Goal: Task Accomplishment & Management: Manage account settings

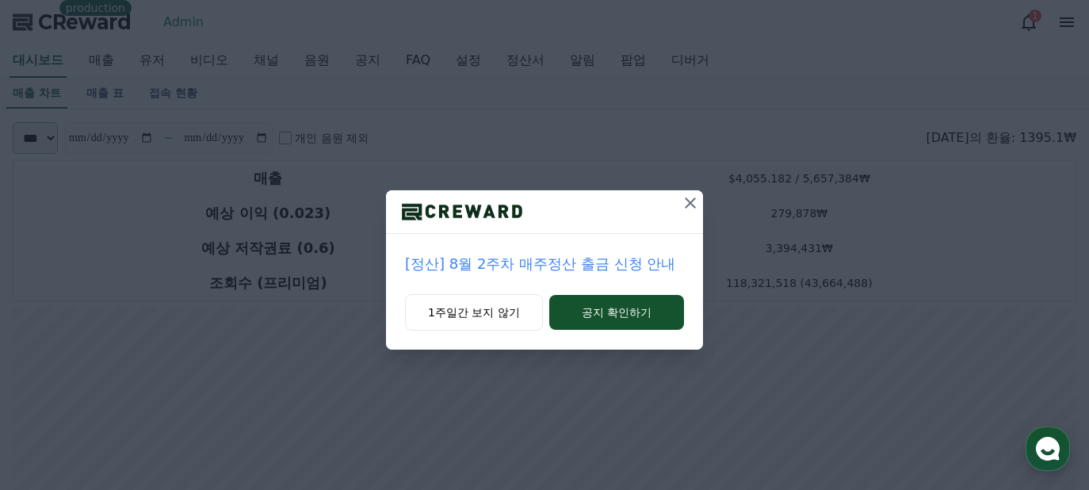
click at [691, 210] on icon at bounding box center [690, 202] width 19 height 19
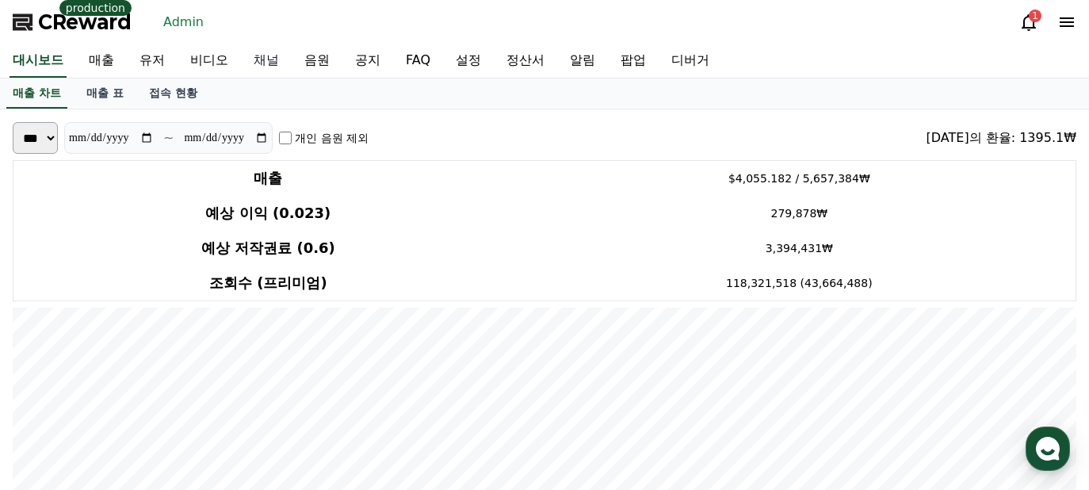
click at [249, 62] on link "채널" at bounding box center [266, 60] width 51 height 33
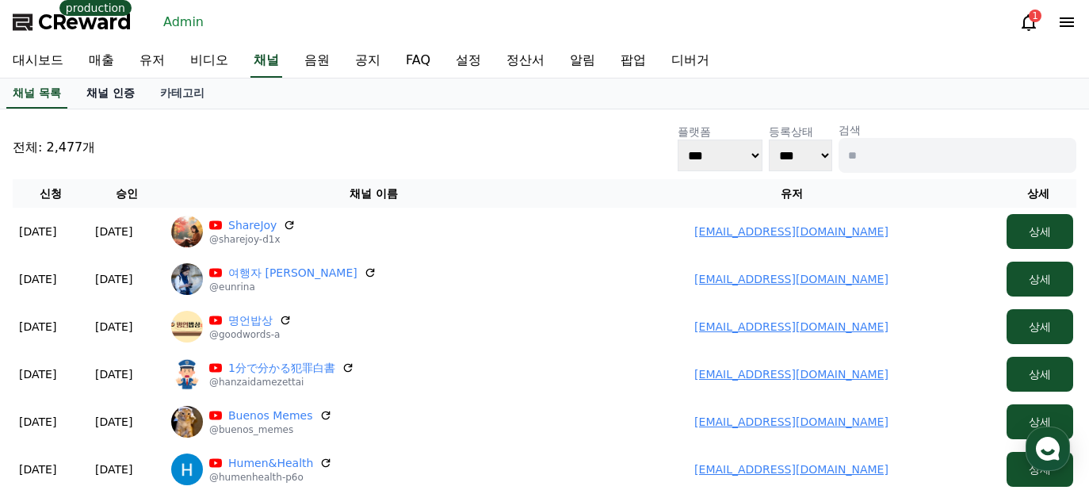
click at [111, 90] on link "채널 인증" at bounding box center [111, 93] width 74 height 30
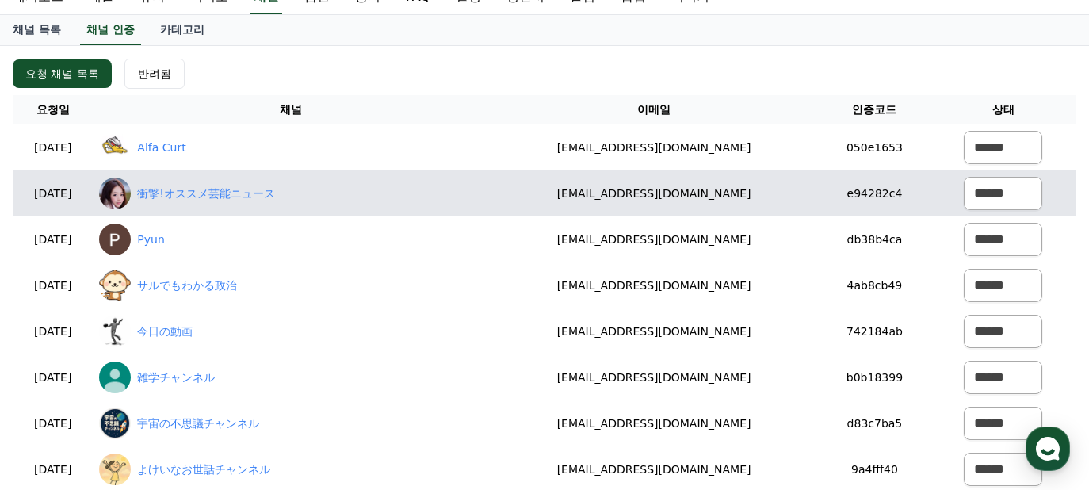
scroll to position [53, 0]
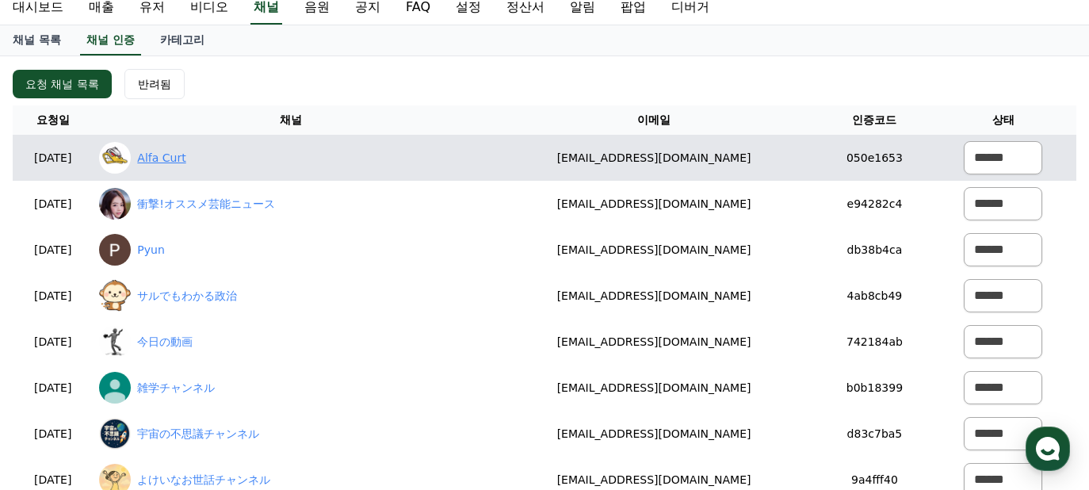
click at [186, 164] on link "Alfa Curt" at bounding box center [161, 158] width 48 height 17
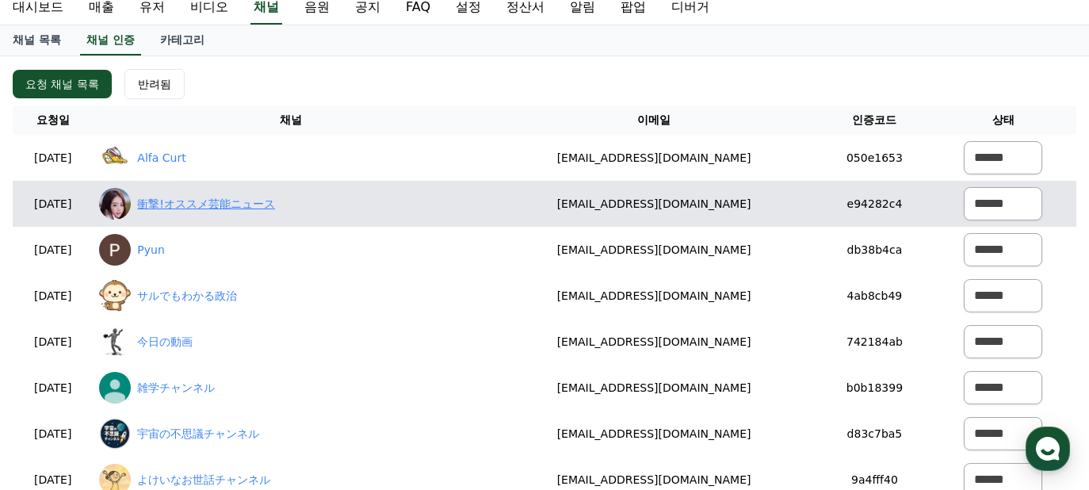
click at [230, 207] on link "衝撃!オススメ芸能ニュース" at bounding box center [206, 204] width 138 height 17
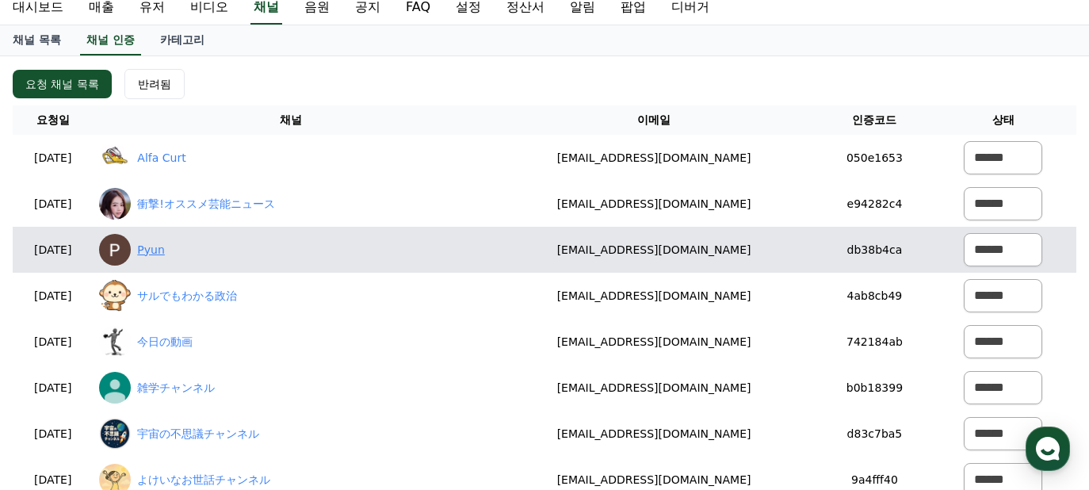
click at [164, 250] on link "Pyun" at bounding box center [150, 250] width 27 height 17
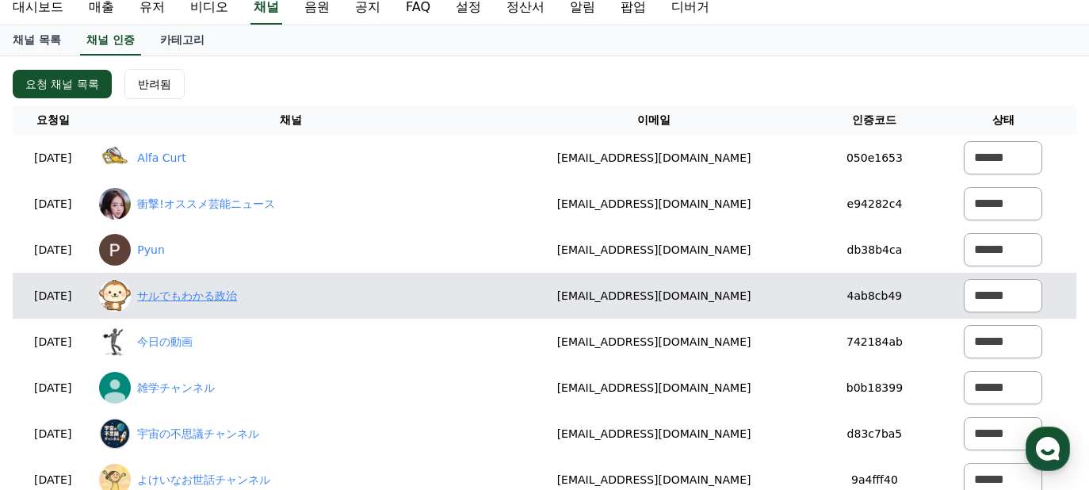
click at [237, 292] on link "サルでもわかる政治" at bounding box center [187, 296] width 100 height 17
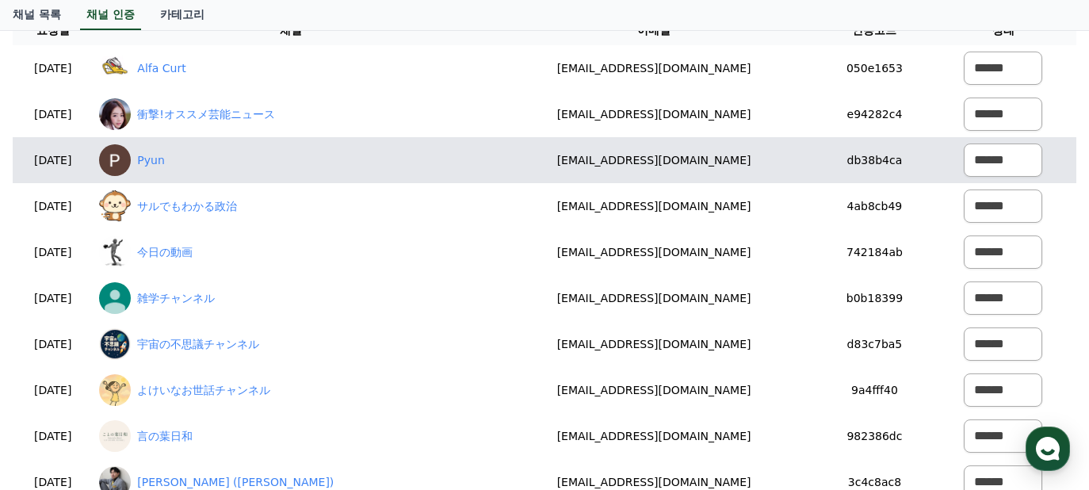
scroll to position [166, 0]
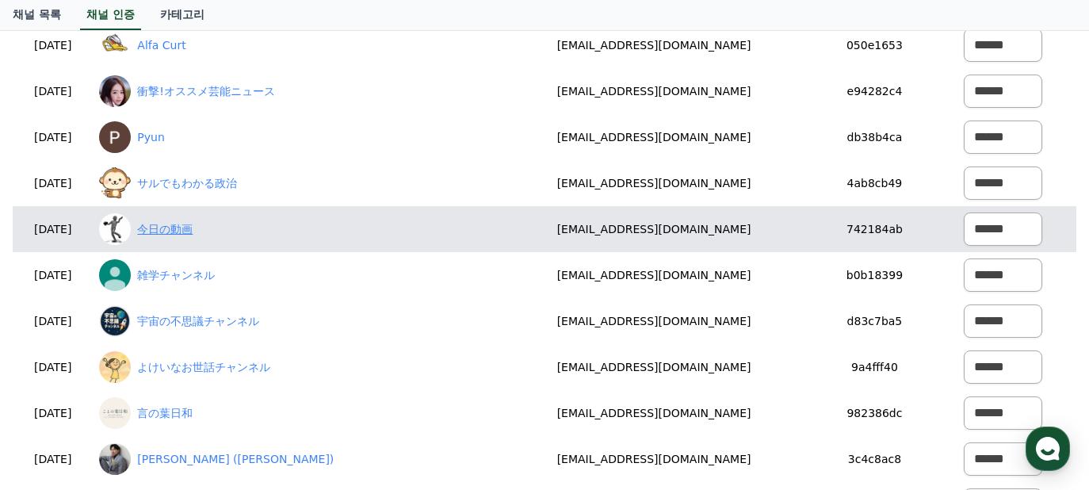
click at [193, 233] on link "今日の動画" at bounding box center [164, 229] width 55 height 17
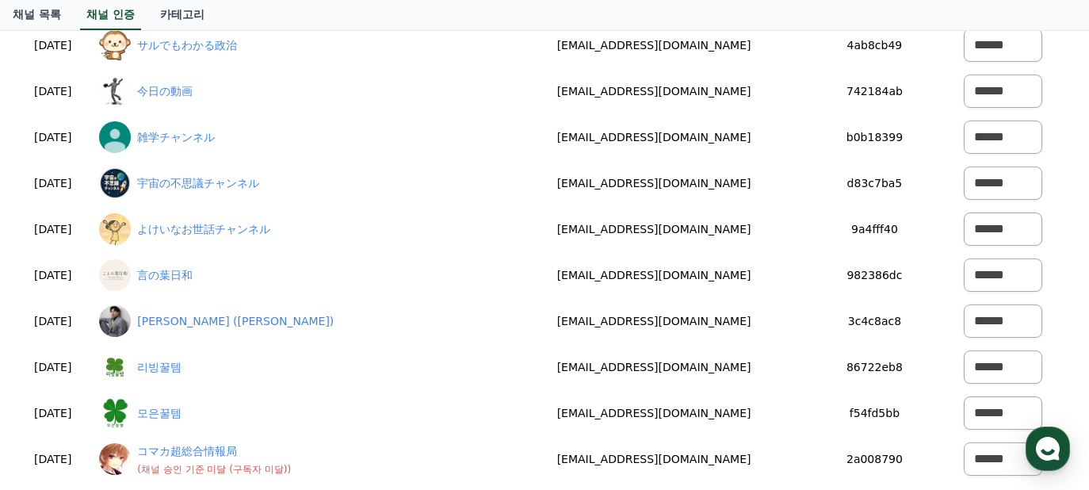
scroll to position [0, 0]
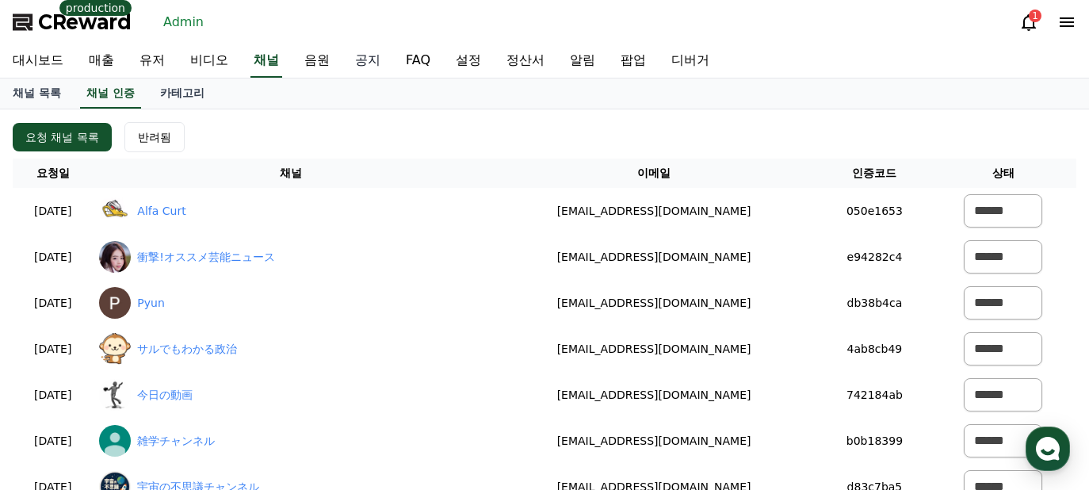
click at [342, 59] on link "공지" at bounding box center [367, 60] width 51 height 33
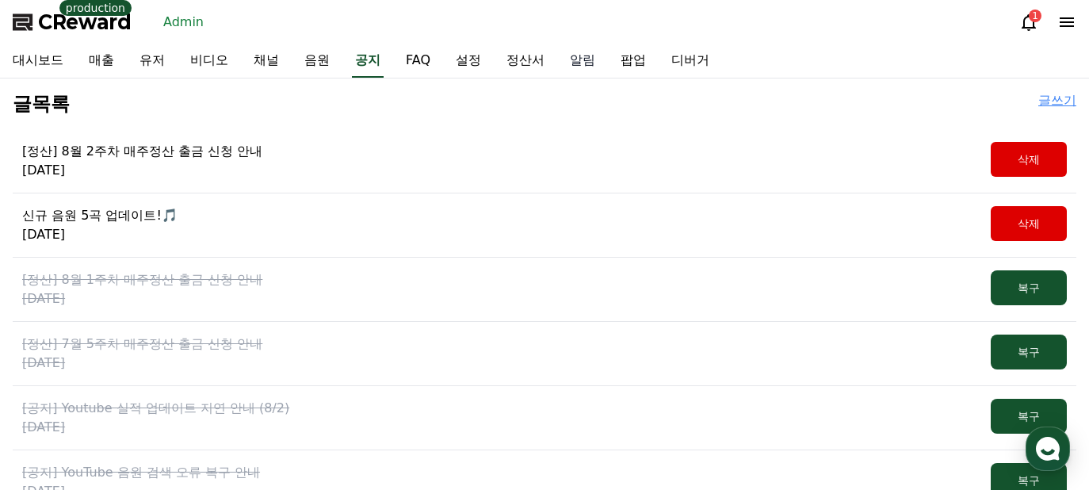
click at [557, 62] on link "알림" at bounding box center [582, 60] width 51 height 33
select select
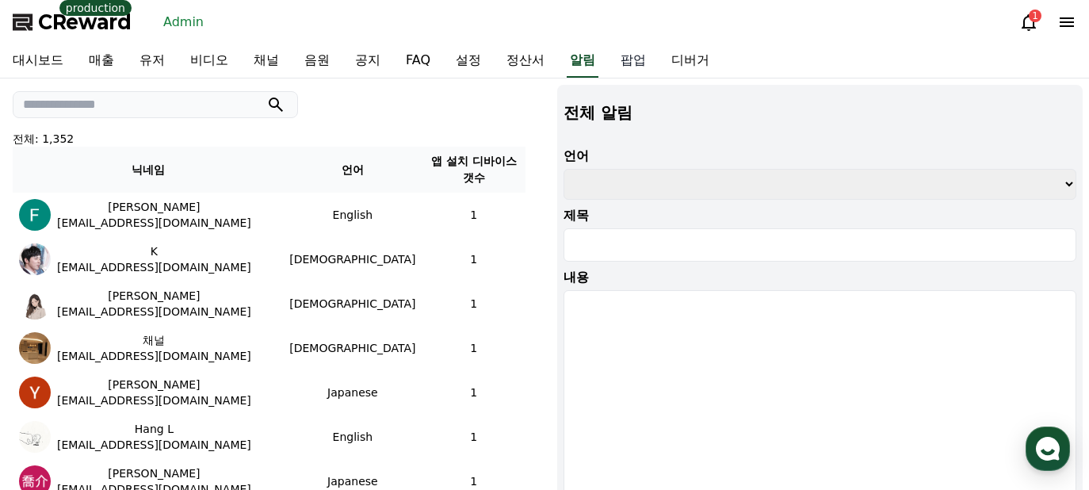
click at [608, 55] on link "팝업" at bounding box center [633, 60] width 51 height 33
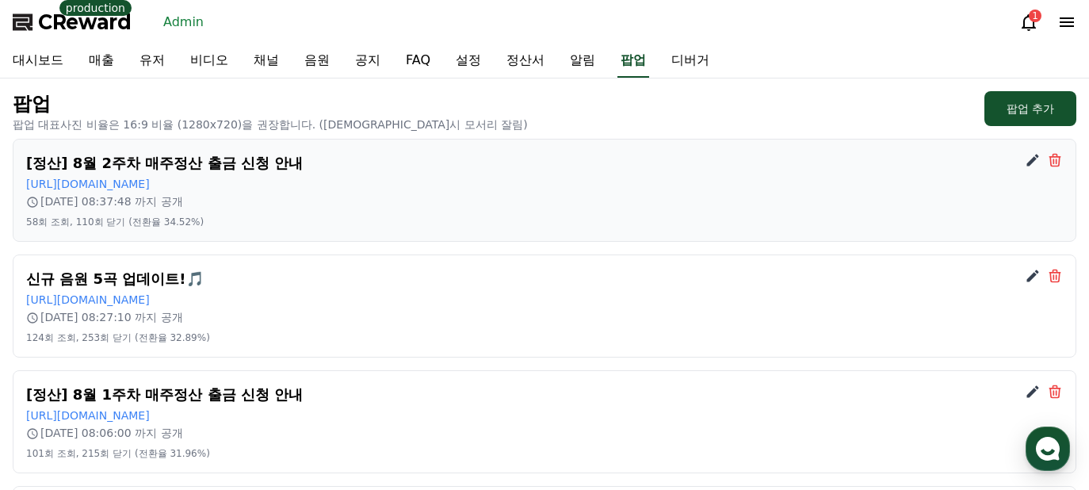
click at [1030, 155] on icon at bounding box center [1033, 160] width 16 height 16
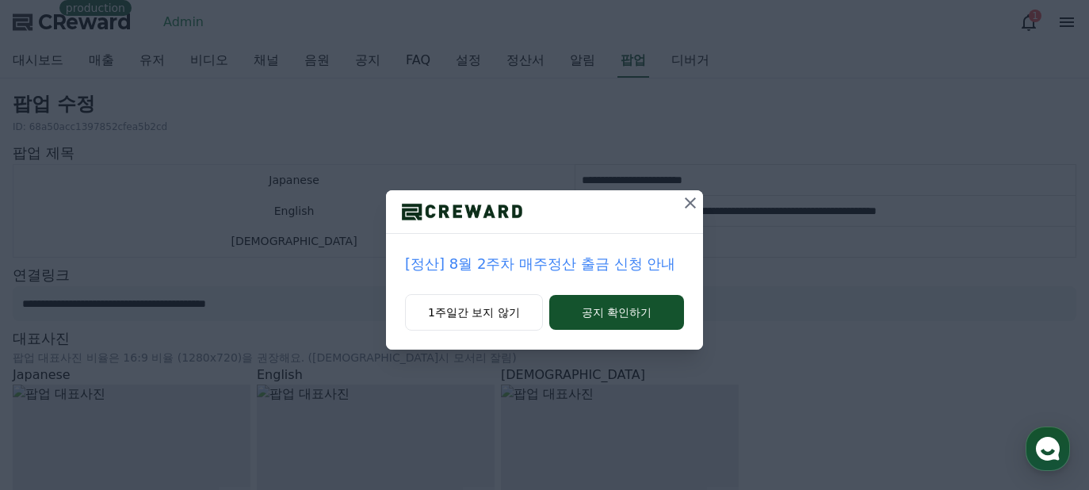
click at [696, 208] on icon at bounding box center [690, 202] width 19 height 19
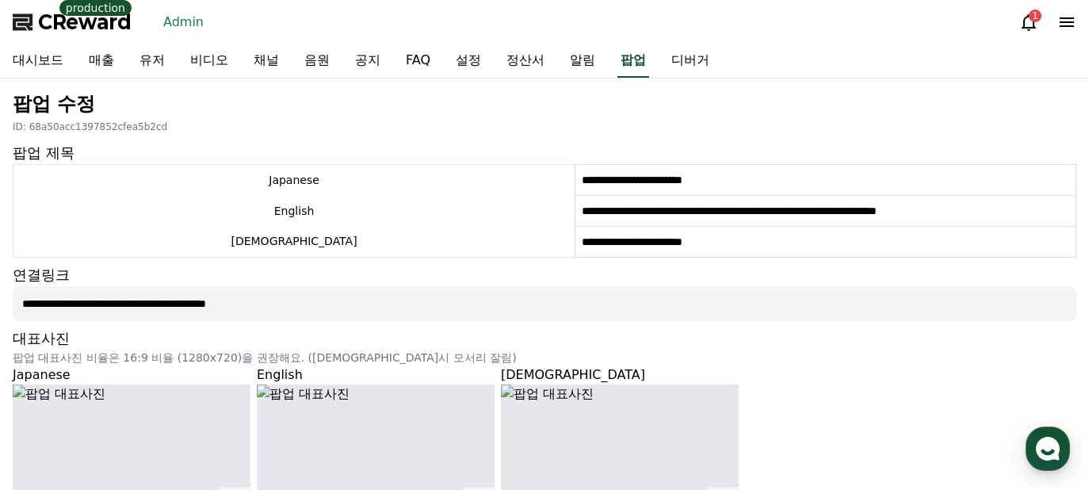
scroll to position [426, 0]
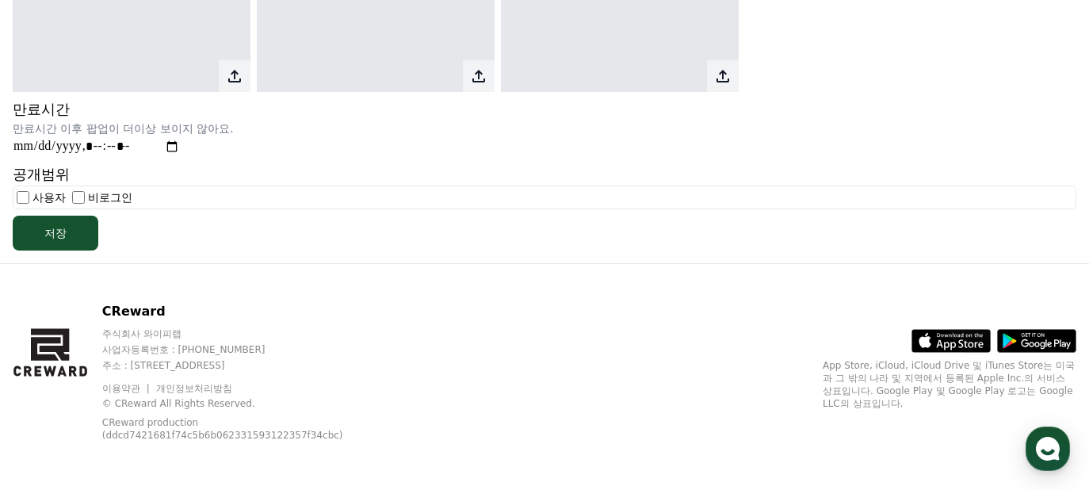
click at [177, 144] on input "datetime-local" at bounding box center [96, 146] width 167 height 21
click at [179, 146] on input "datetime-local" at bounding box center [96, 146] width 167 height 21
click at [393, 128] on p "만료시간 이후 팝업이 더이상 보이지 않아요." at bounding box center [545, 128] width 1064 height 16
type input "**********"
click at [75, 236] on button "저장" at bounding box center [56, 233] width 86 height 35
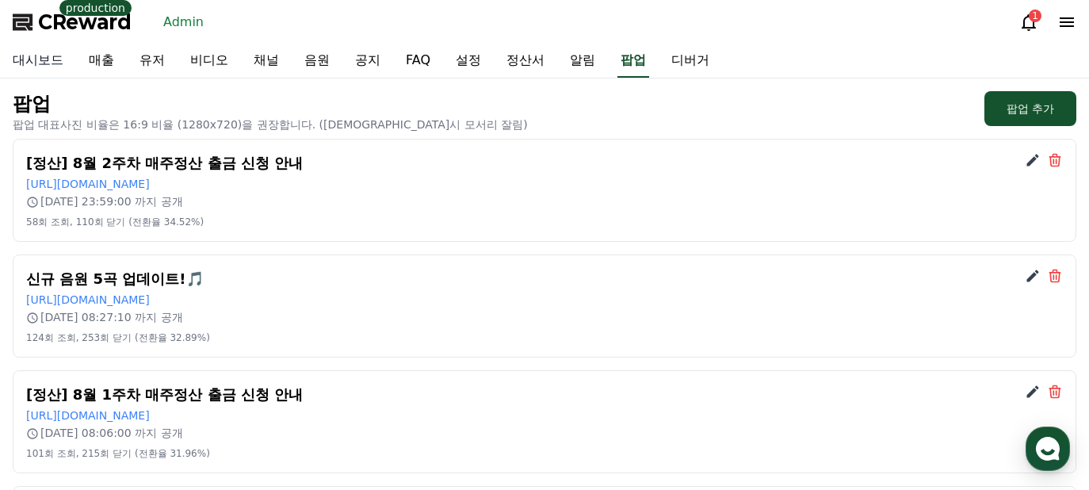
click at [31, 60] on link "대시보드" at bounding box center [38, 60] width 76 height 33
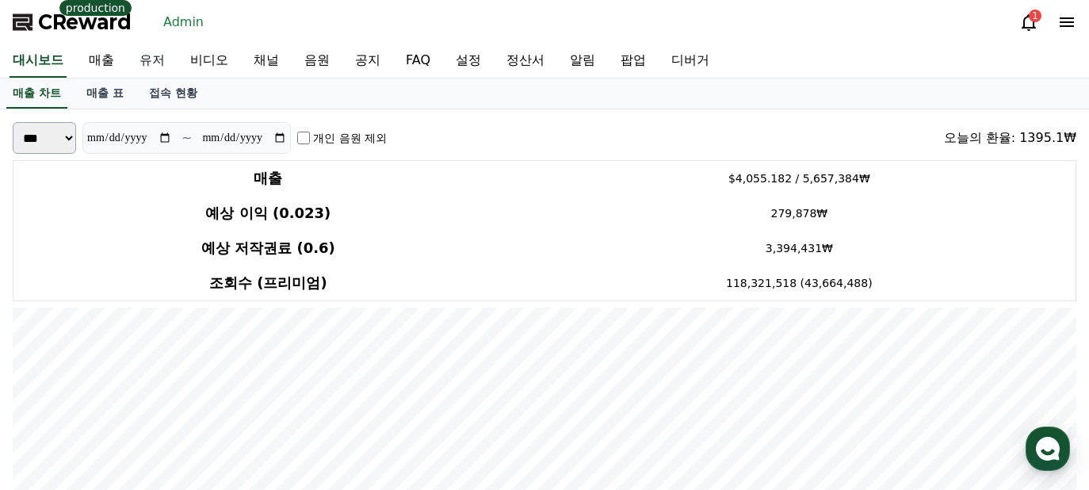
click at [140, 64] on link "유저" at bounding box center [152, 60] width 51 height 33
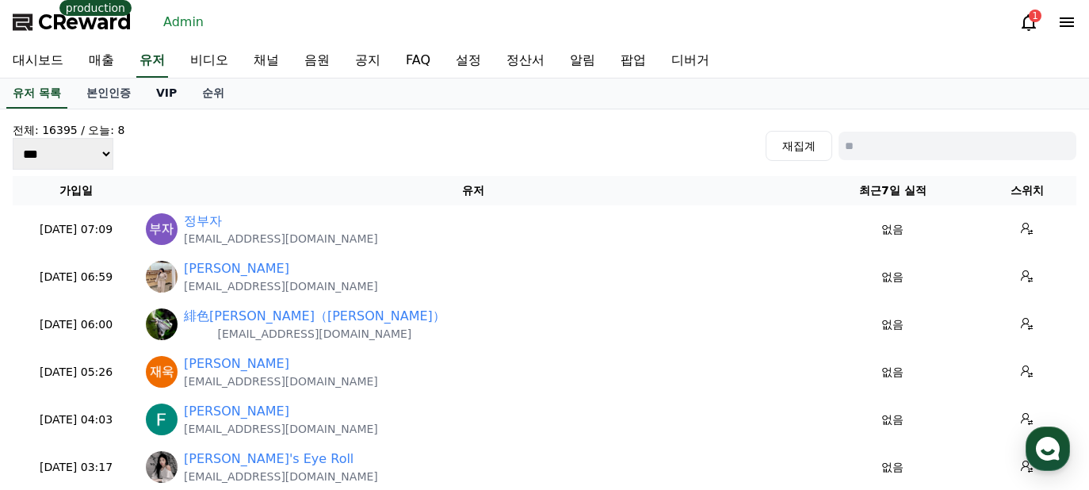
click at [153, 87] on link "VIP" at bounding box center [166, 93] width 46 height 30
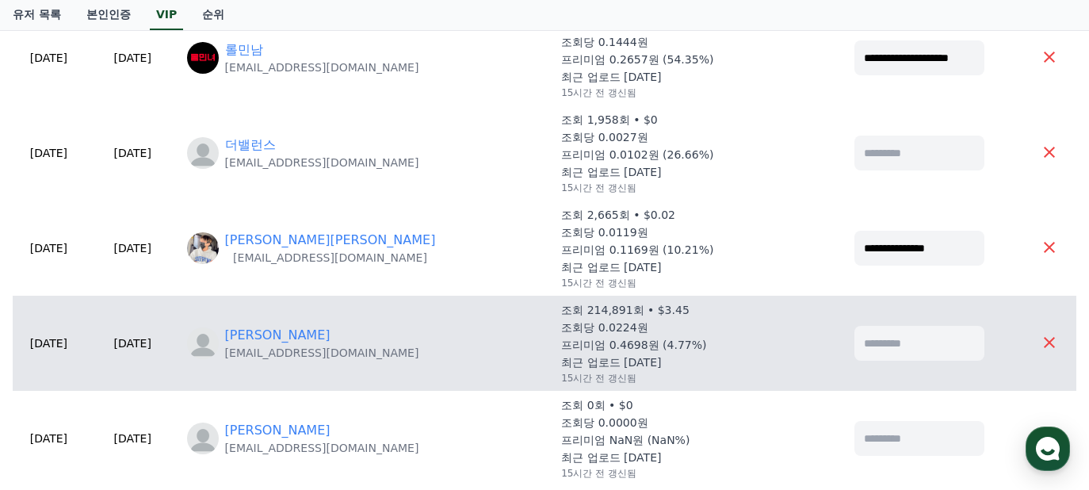
scroll to position [487, 0]
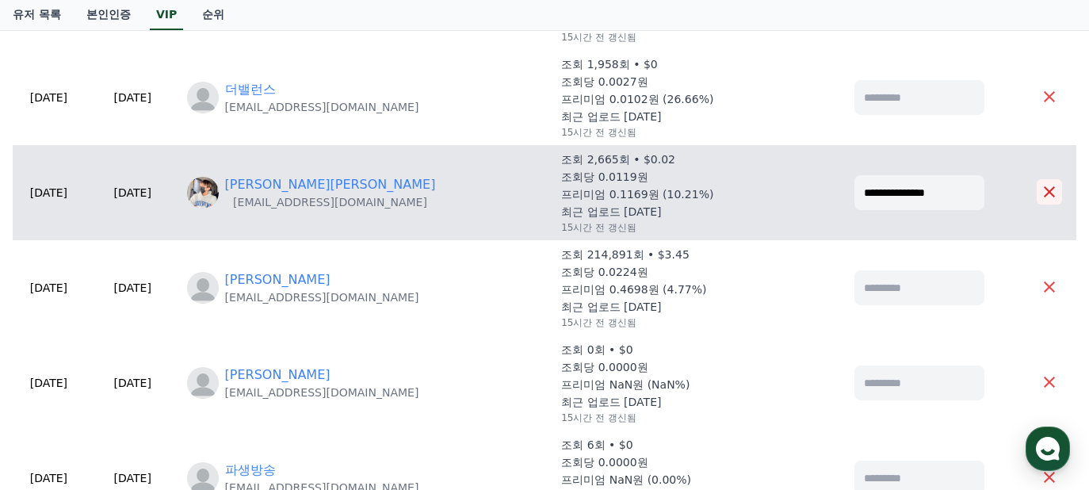
click at [1056, 191] on icon at bounding box center [1049, 191] width 19 height 19
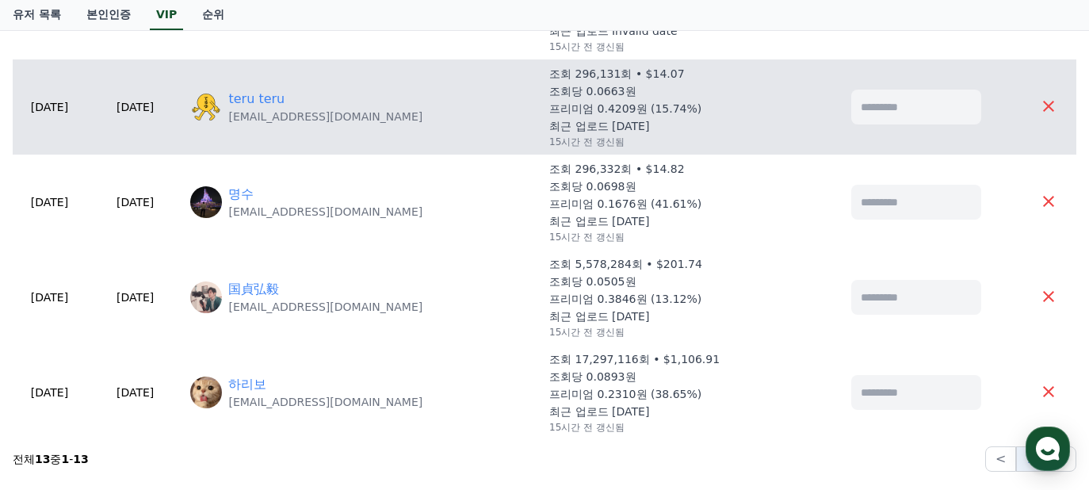
scroll to position [780, 0]
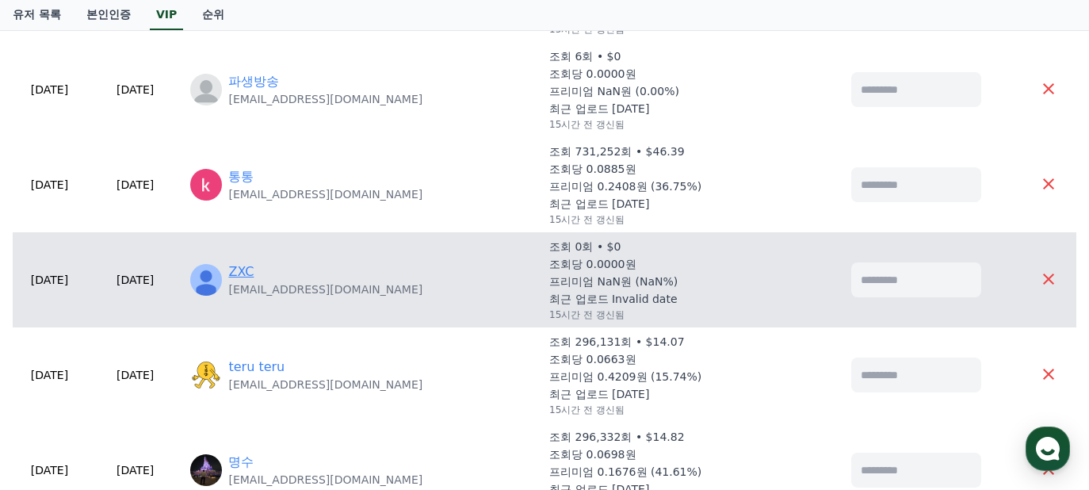
click at [254, 273] on link "ZXC" at bounding box center [240, 271] width 25 height 19
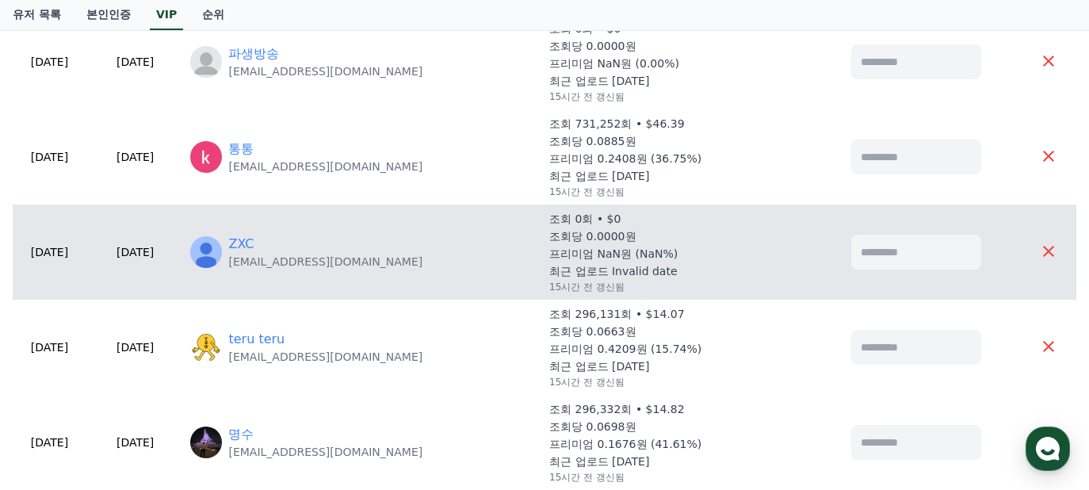
scroll to position [860, 0]
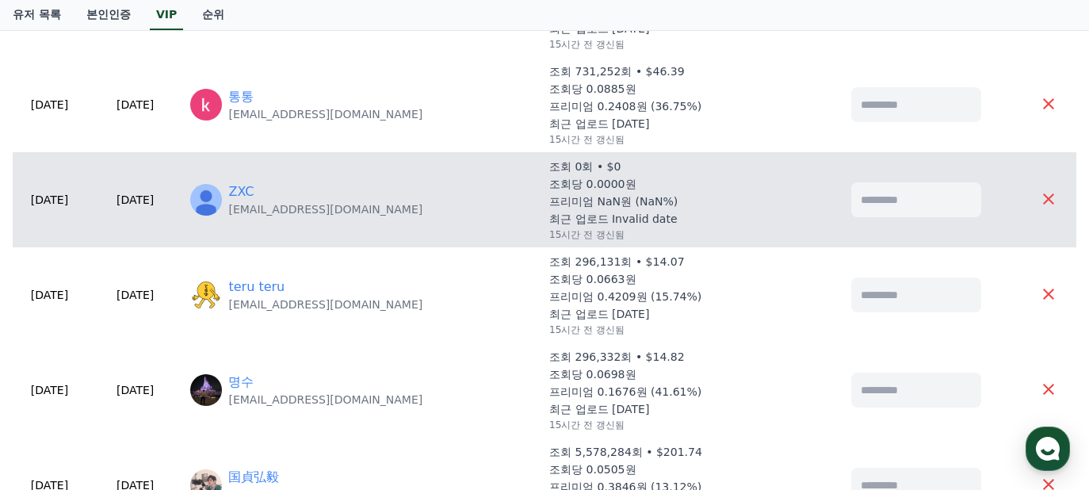
click at [909, 205] on input at bounding box center [916, 199] width 130 height 35
type input "***"
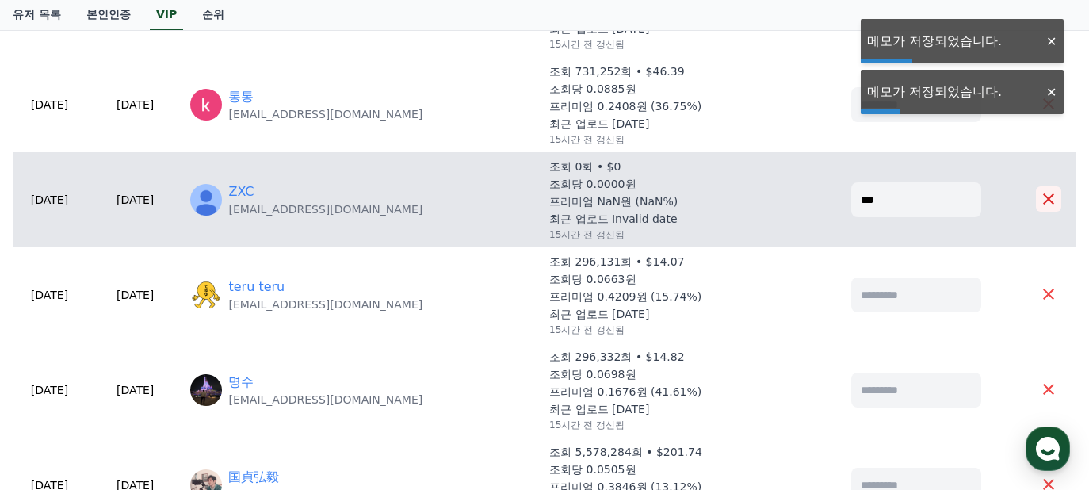
click at [1046, 205] on icon at bounding box center [1048, 198] width 19 height 19
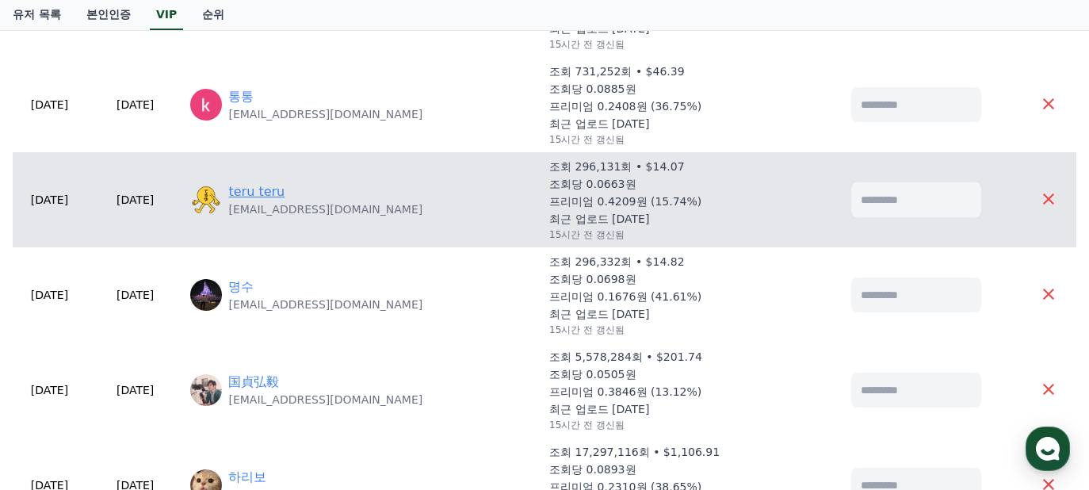
click at [285, 191] on link "teru teru" at bounding box center [256, 191] width 56 height 19
click at [892, 199] on input at bounding box center [916, 199] width 130 height 35
type input "******"
click at [1050, 202] on icon at bounding box center [1048, 198] width 19 height 19
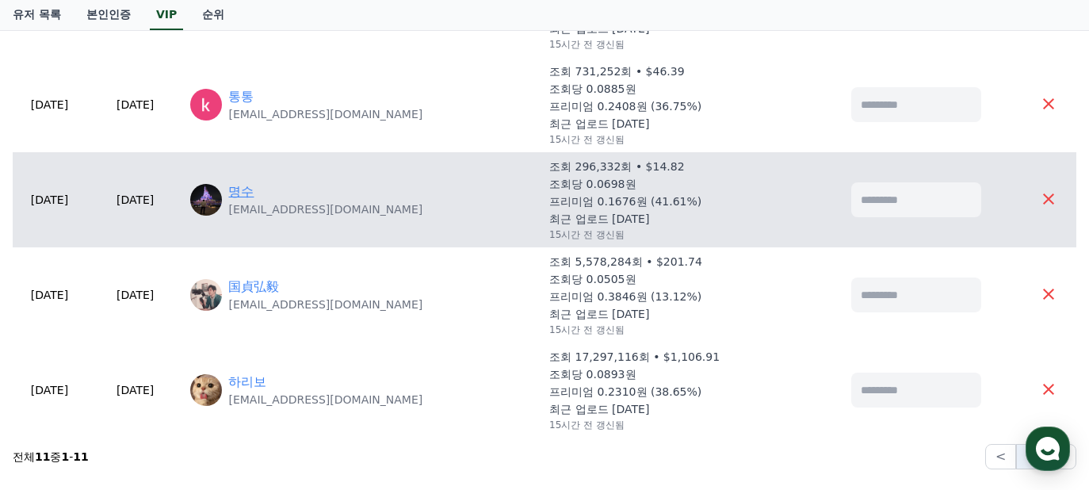
click at [254, 196] on link "명수" at bounding box center [240, 191] width 25 height 19
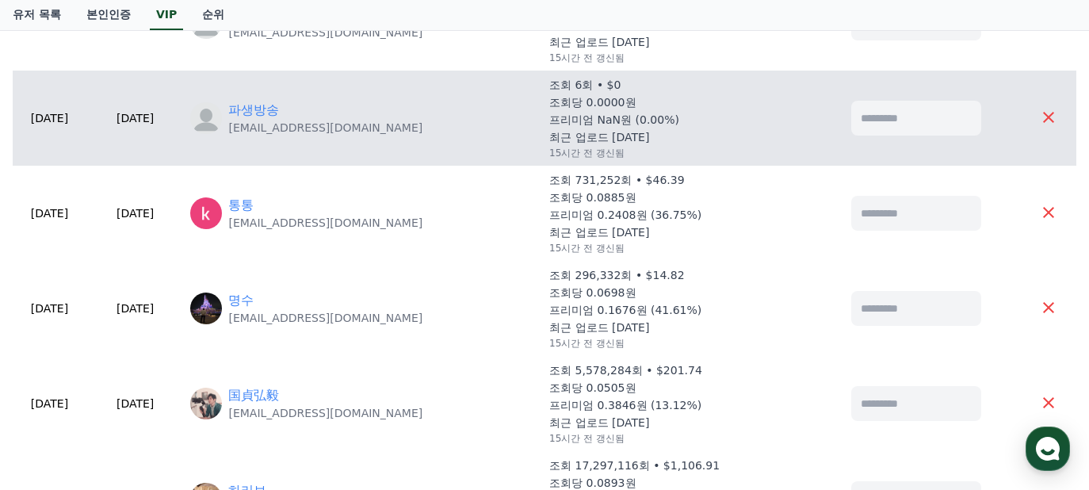
scroll to position [697, 0]
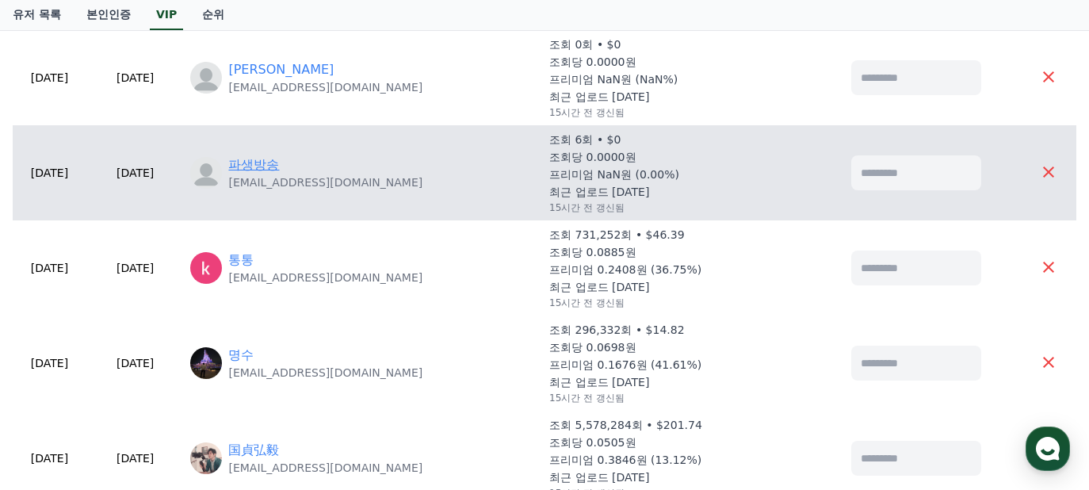
click at [279, 163] on link "파생방송" at bounding box center [253, 164] width 51 height 19
click at [896, 186] on input at bounding box center [916, 172] width 130 height 35
type input "******"
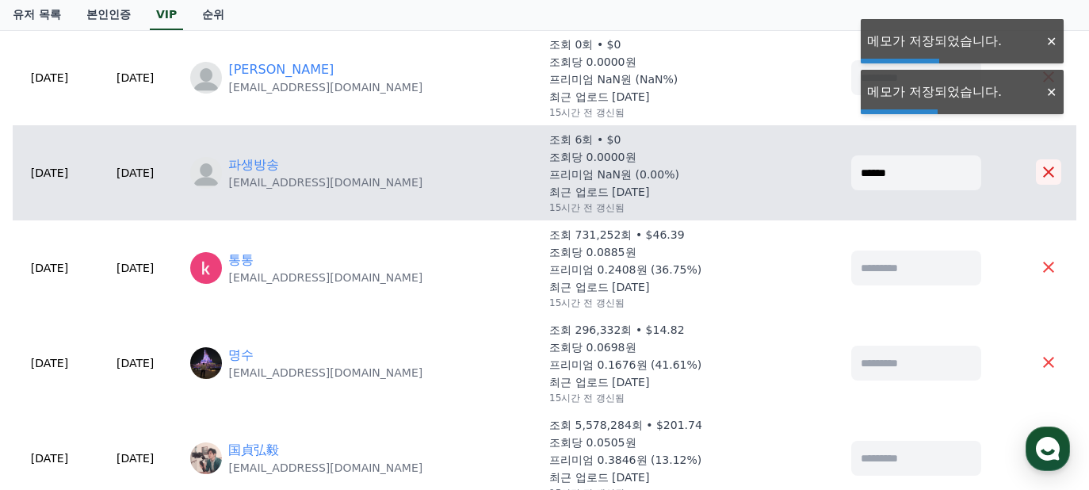
click at [1049, 175] on icon at bounding box center [1048, 172] width 19 height 19
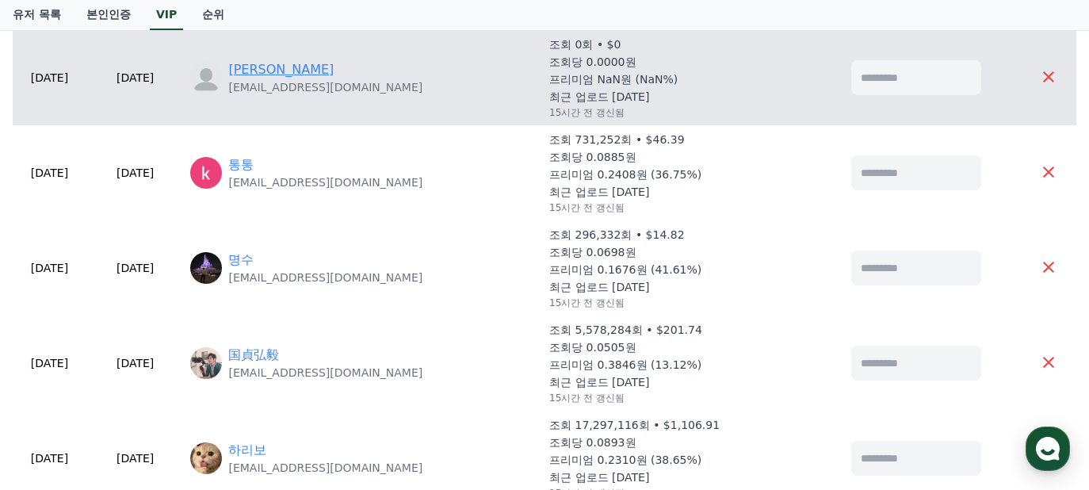
click at [298, 64] on link "[PERSON_NAME]" at bounding box center [280, 69] width 105 height 19
click at [888, 76] on input at bounding box center [916, 77] width 130 height 35
type input "******"
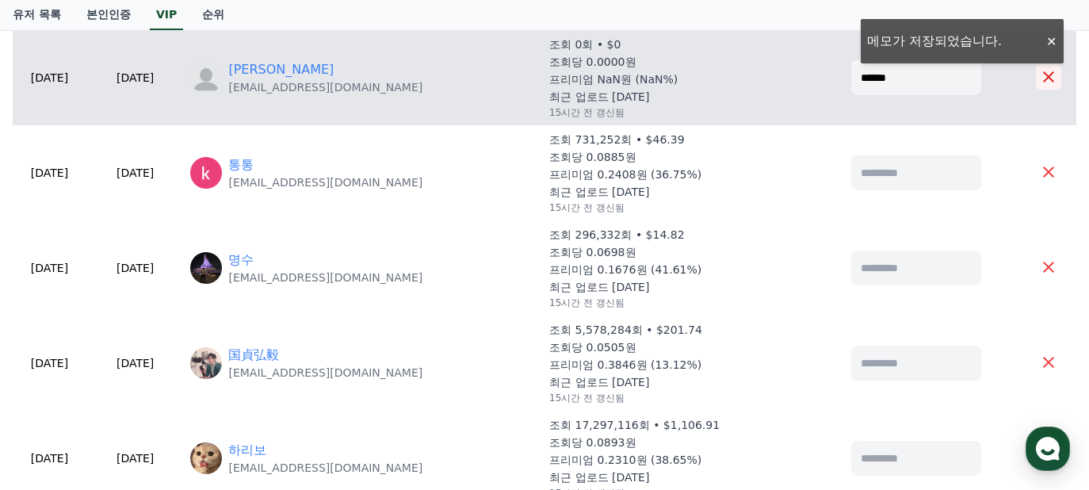
click at [1045, 80] on icon at bounding box center [1048, 76] width 19 height 19
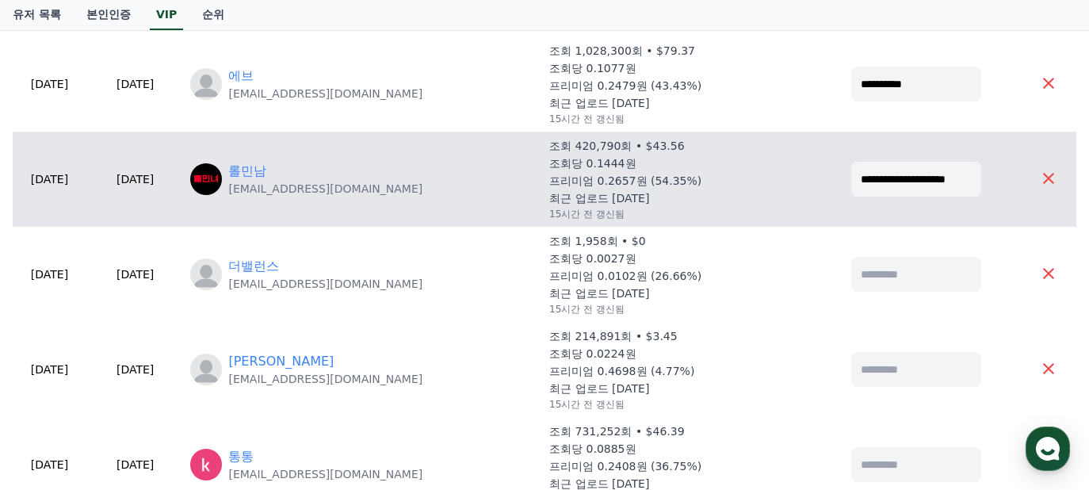
scroll to position [25, 0]
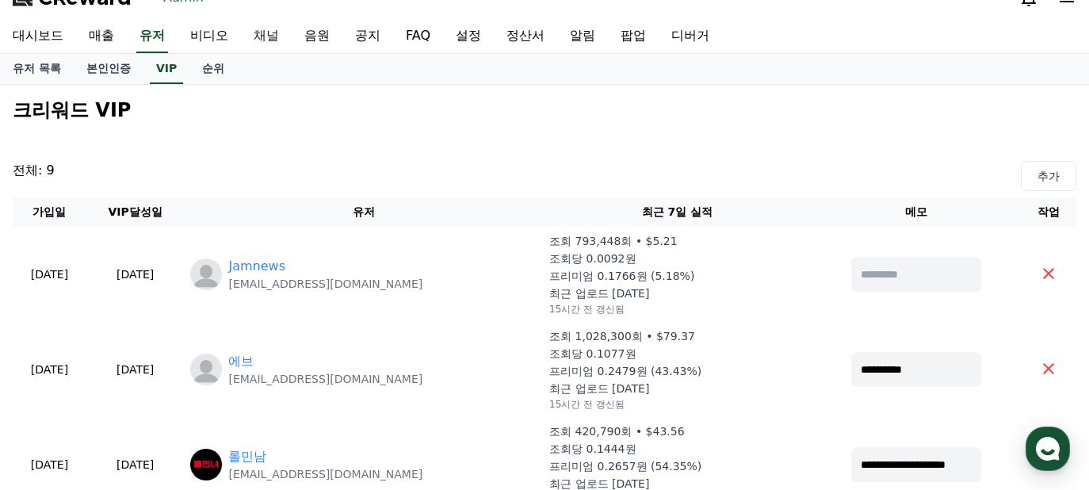
click at [243, 33] on link "채널" at bounding box center [266, 36] width 51 height 33
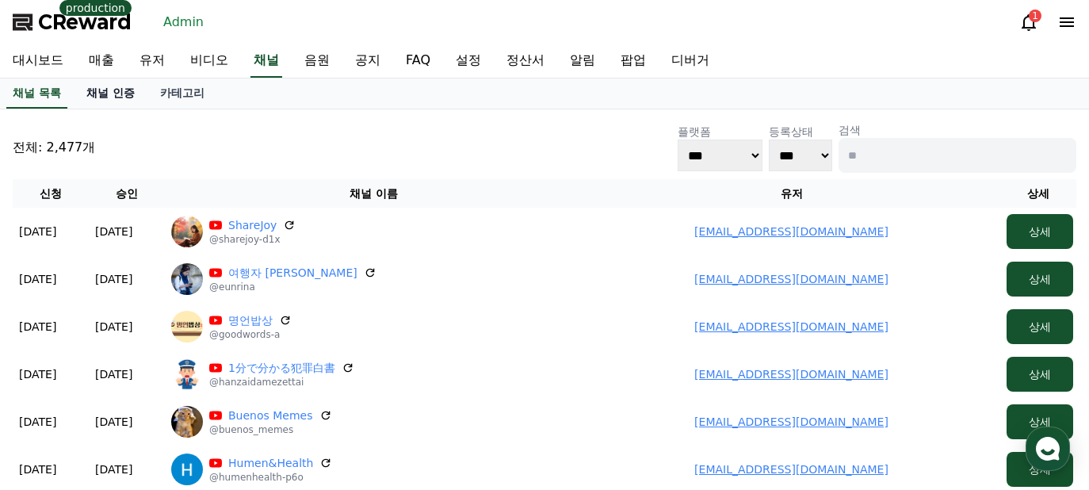
click at [103, 88] on link "채널 인증" at bounding box center [111, 93] width 74 height 30
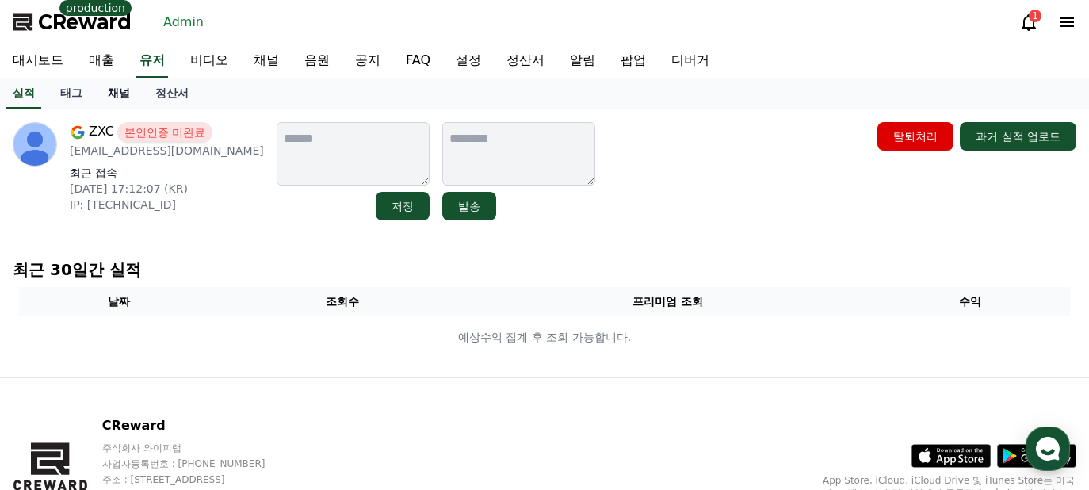
click at [113, 93] on link "채널" at bounding box center [119, 93] width 48 height 30
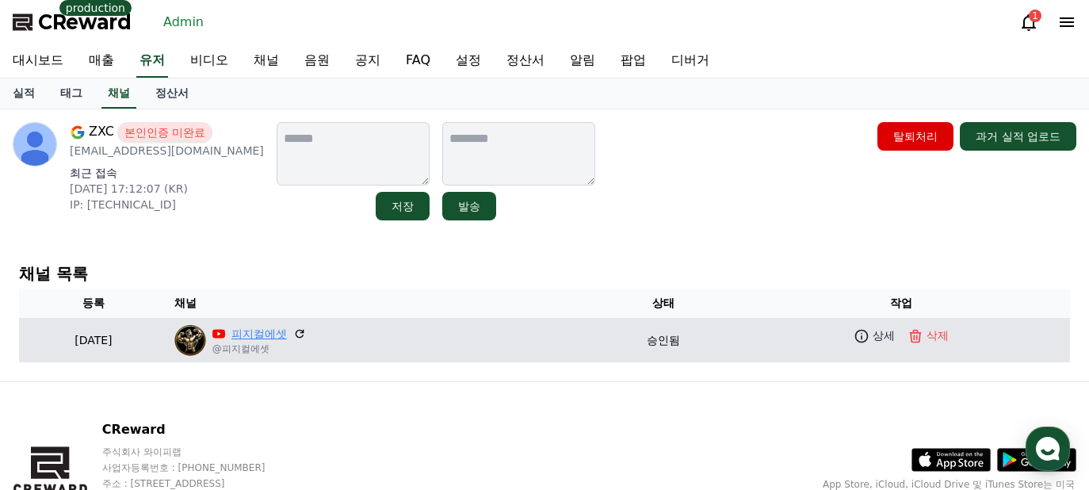
click at [287, 332] on link "피지컬에셋" at bounding box center [258, 334] width 55 height 17
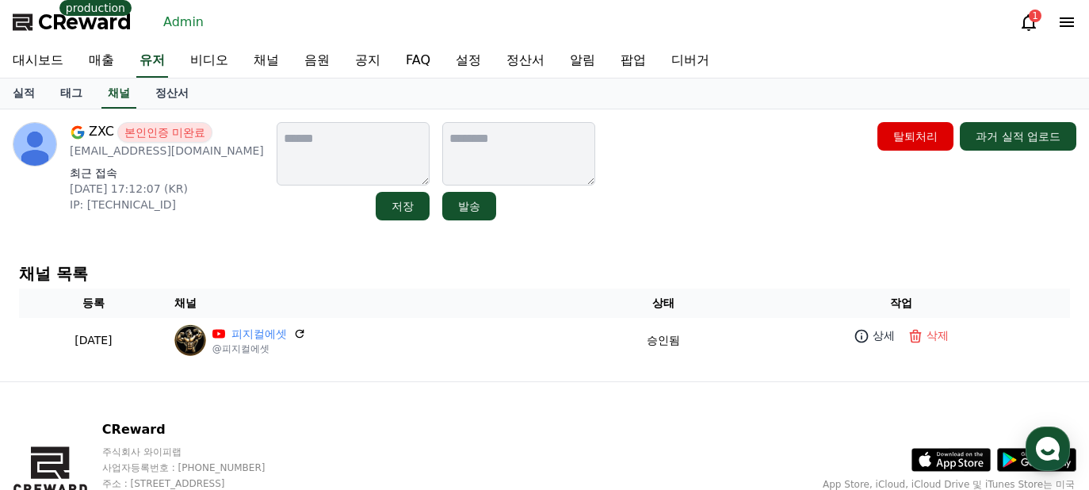
click at [648, 184] on div "ZXC 본인인증 미완료 latwntw@gmail.com 최근 접속 2025-06-16 17:12:07 (KR) IP: 118.32.70.49 …" at bounding box center [545, 171] width 1064 height 98
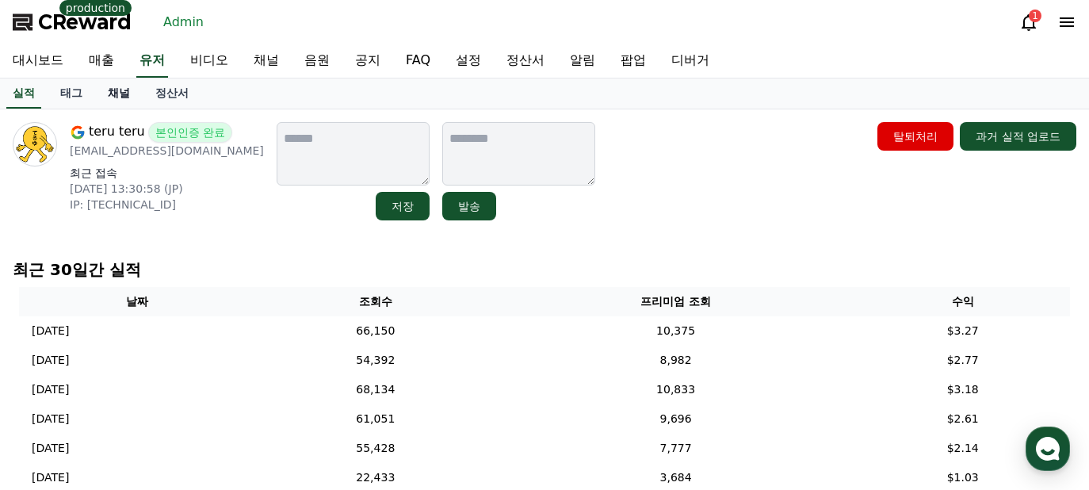
click at [118, 98] on link "채널" at bounding box center [119, 93] width 48 height 30
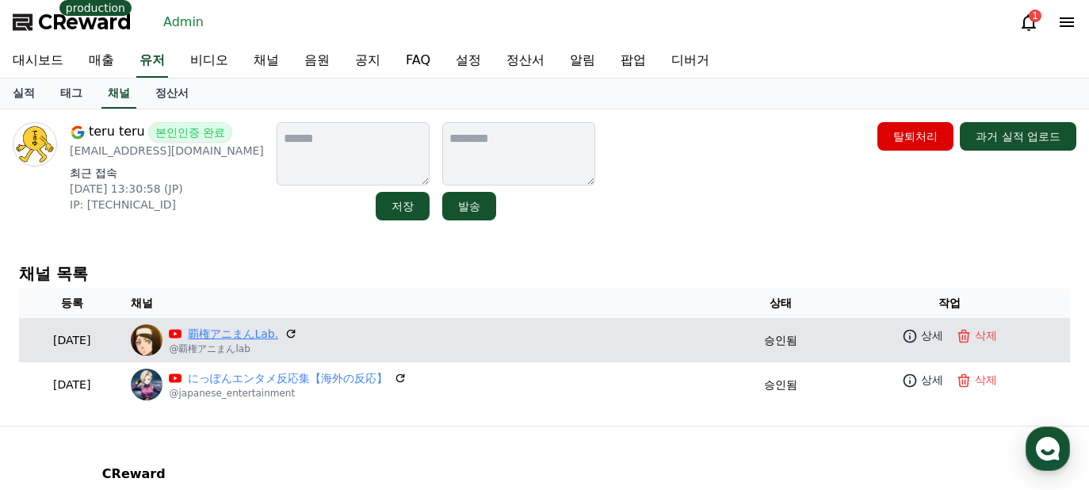
click at [274, 334] on link "覇権アニまんLab." at bounding box center [233, 334] width 90 height 17
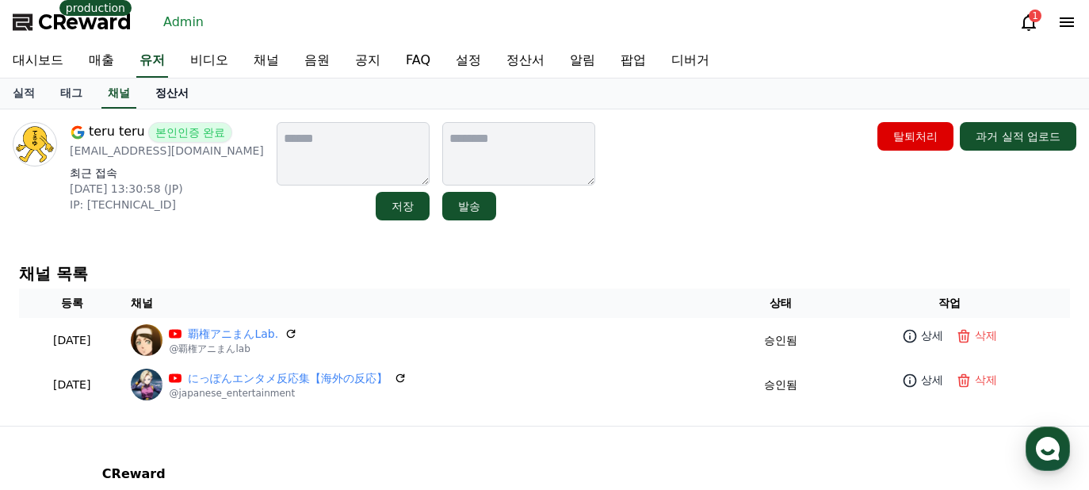
click at [165, 103] on link "정산서" at bounding box center [172, 93] width 59 height 30
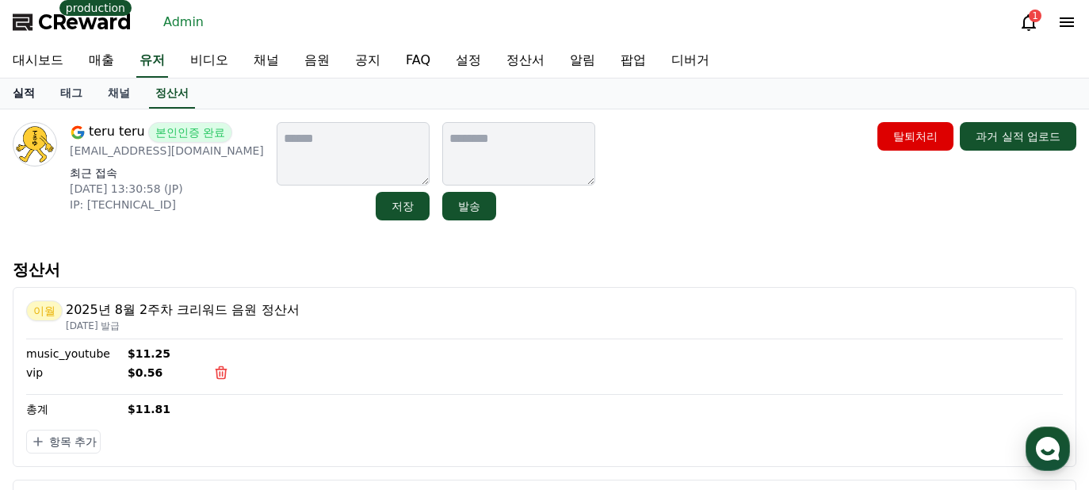
click at [25, 83] on link "실적" at bounding box center [24, 93] width 48 height 30
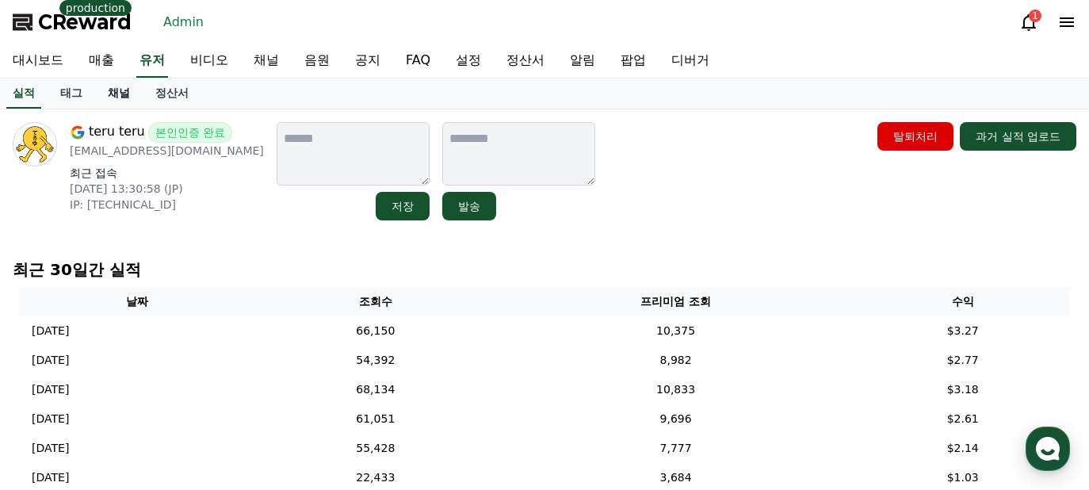
click at [105, 95] on link "채널" at bounding box center [119, 93] width 48 height 30
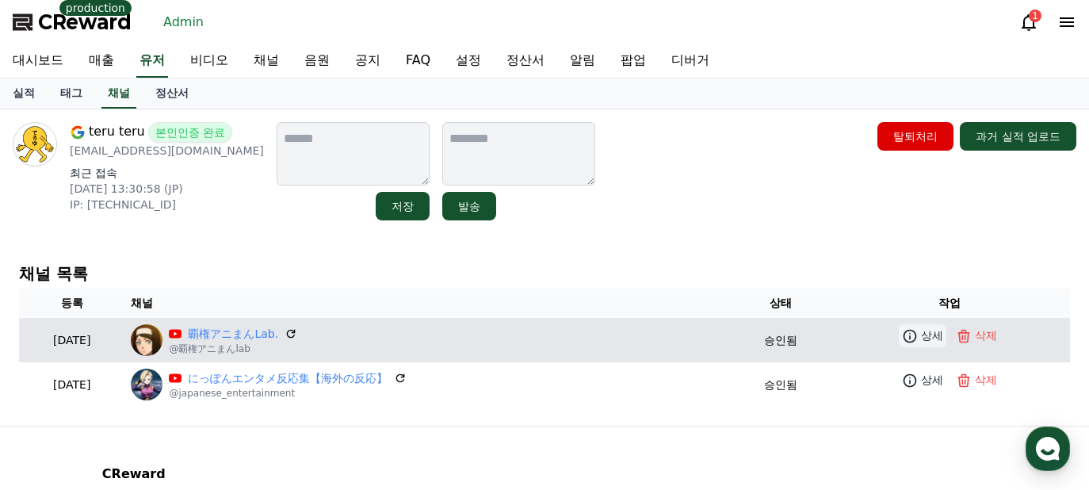
click at [934, 338] on p "상세" at bounding box center [932, 335] width 22 height 17
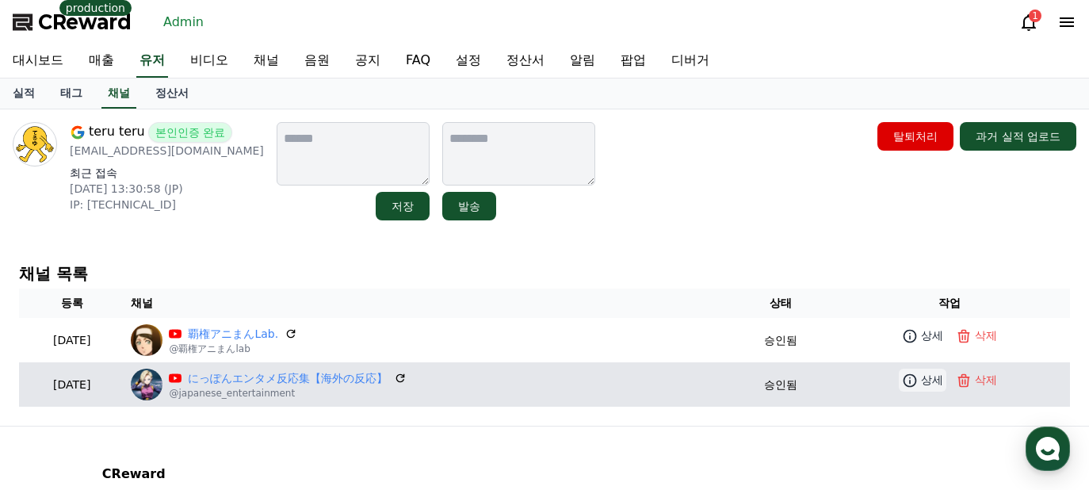
click at [918, 376] on icon at bounding box center [910, 381] width 16 height 16
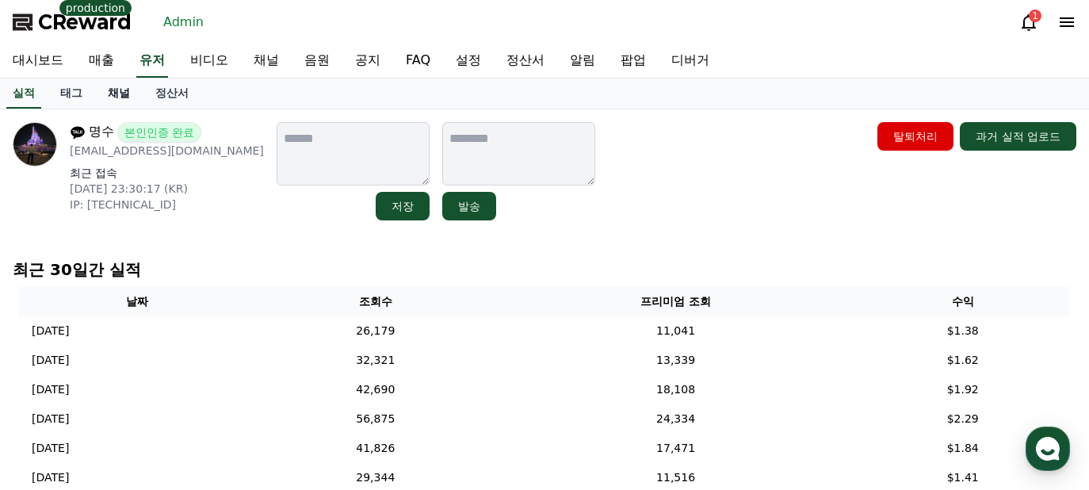
click at [97, 98] on link "채널" at bounding box center [119, 93] width 48 height 30
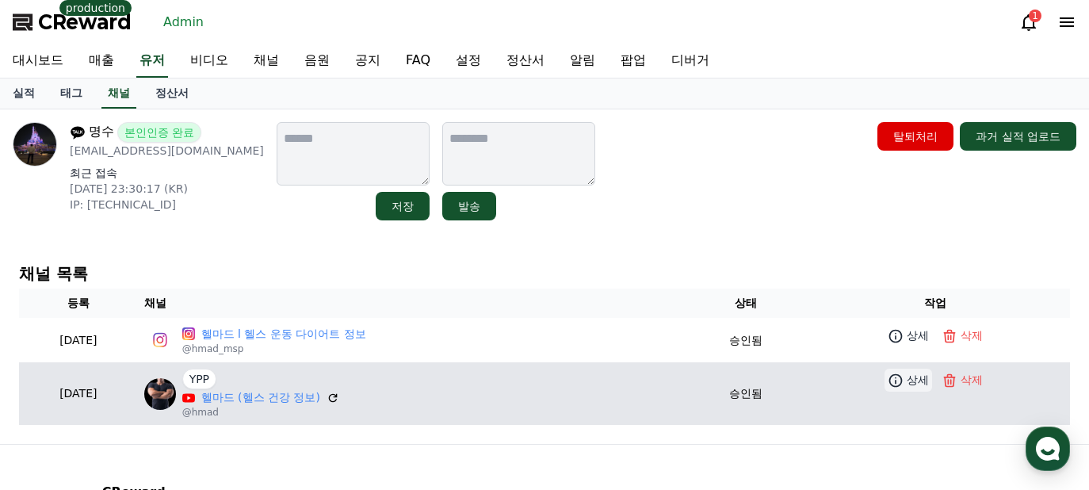
click at [914, 384] on p "상세" at bounding box center [918, 380] width 22 height 17
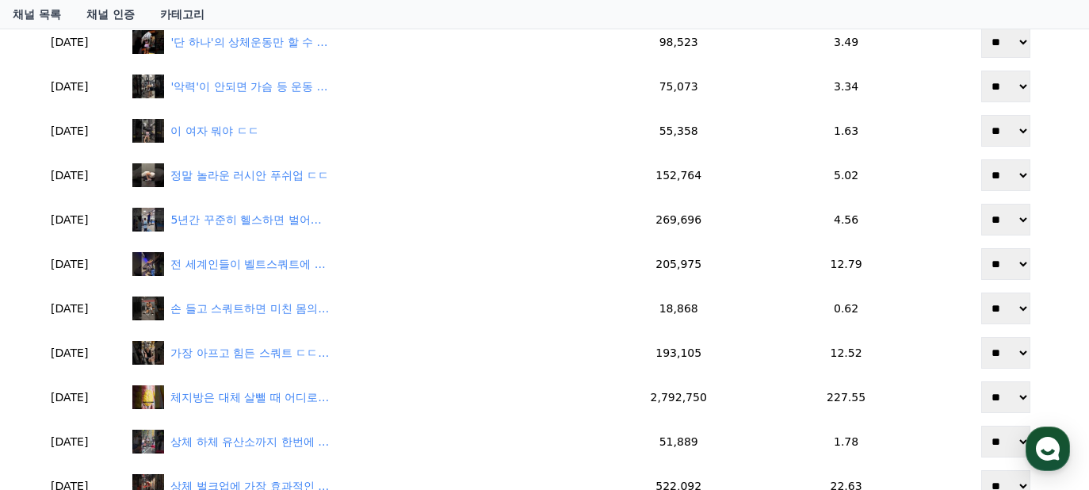
scroll to position [633, 0]
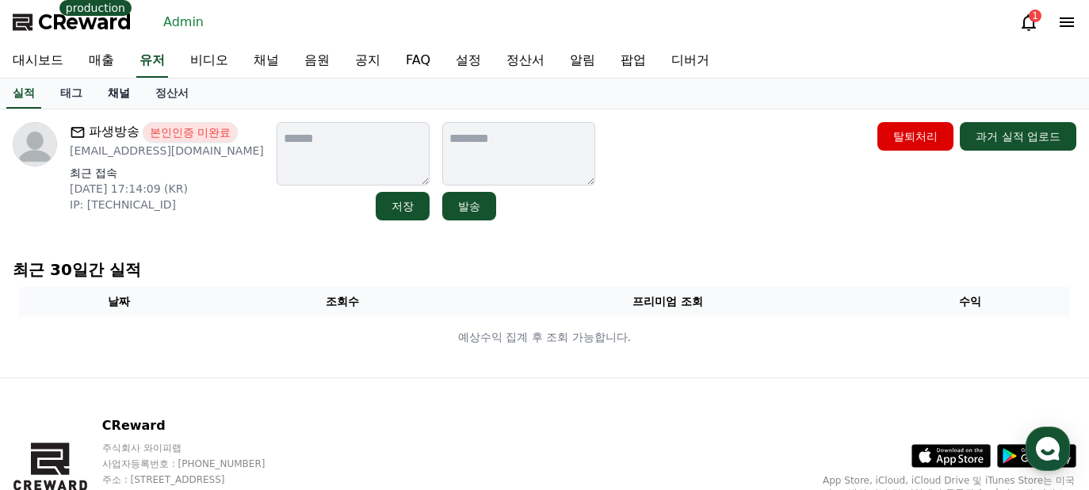
click at [118, 90] on link "채널" at bounding box center [119, 93] width 48 height 30
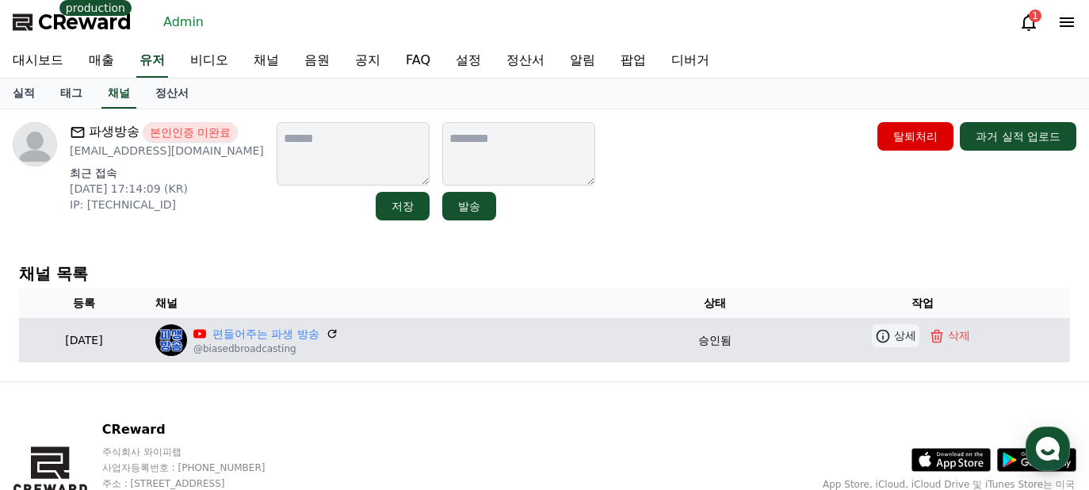
click at [889, 333] on icon at bounding box center [882, 335] width 13 height 13
click at [319, 335] on link "편들어주는 파생 방송" at bounding box center [265, 334] width 107 height 17
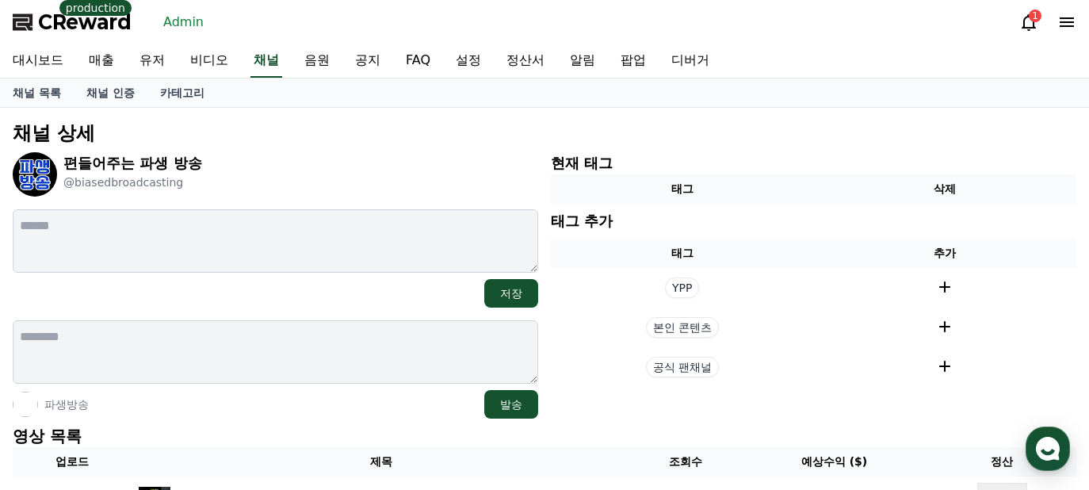
click at [102, 171] on p "편들어주는 파생 방송" at bounding box center [132, 163] width 139 height 22
click at [47, 170] on img at bounding box center [35, 174] width 44 height 44
click at [44, 95] on link "채널 목록" at bounding box center [37, 92] width 74 height 29
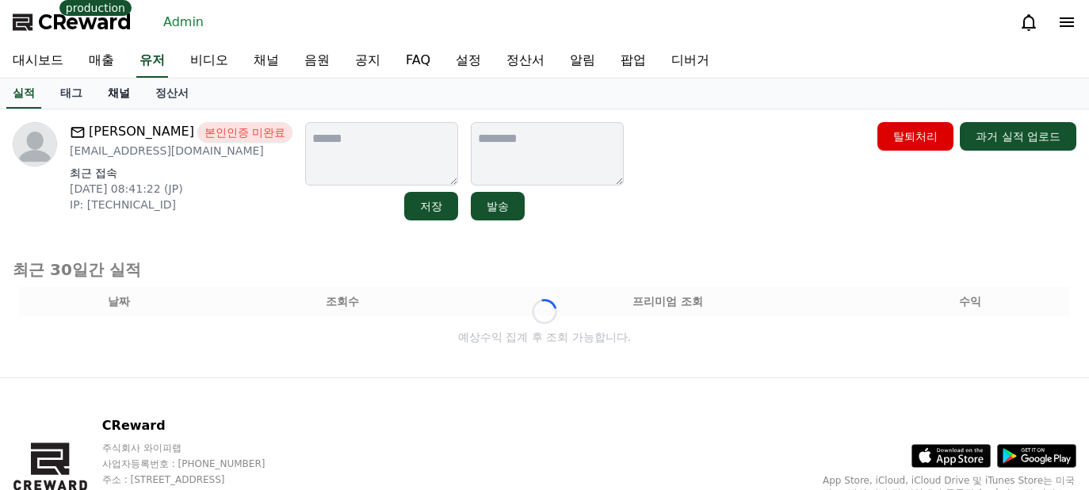
click at [123, 90] on link "채널" at bounding box center [119, 93] width 48 height 30
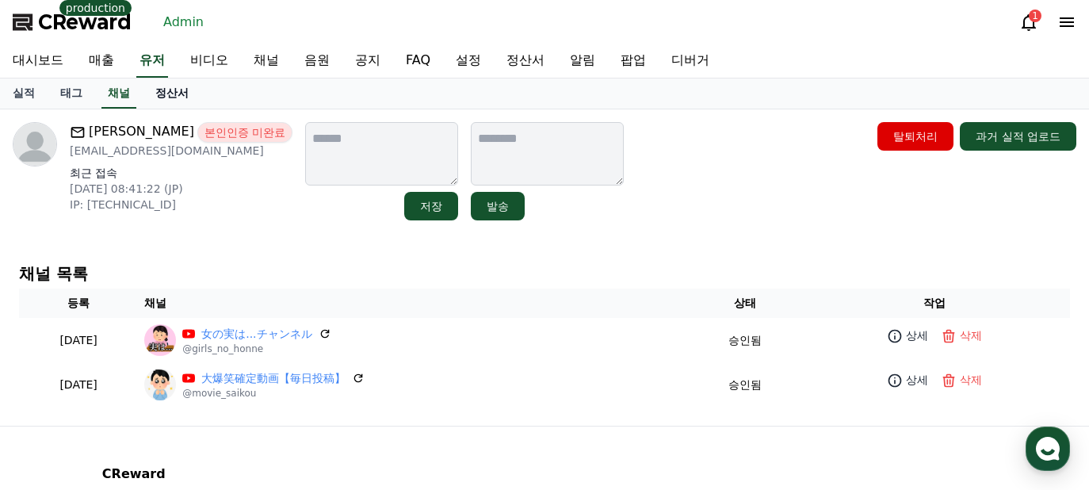
click at [186, 97] on link "정산서" at bounding box center [172, 93] width 59 height 30
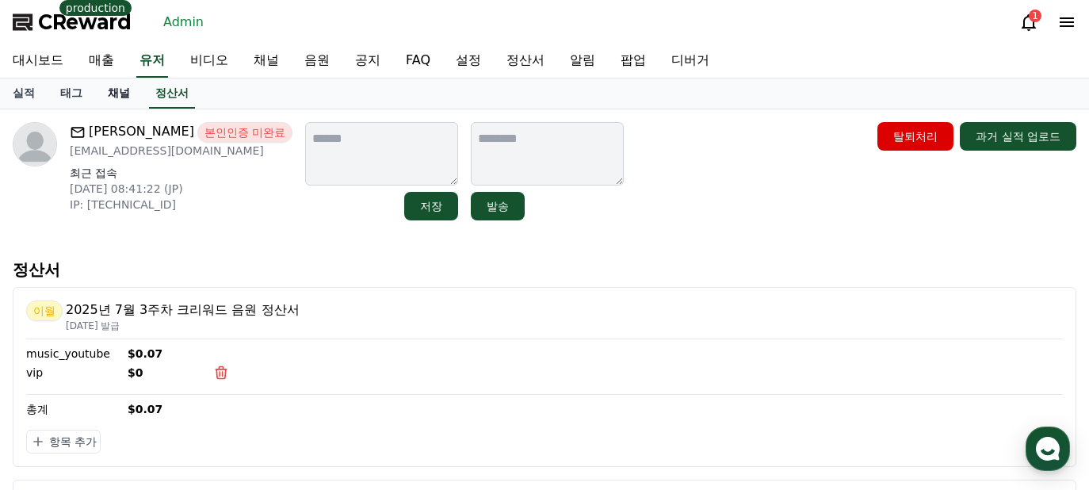
click at [120, 94] on link "채널" at bounding box center [119, 93] width 48 height 30
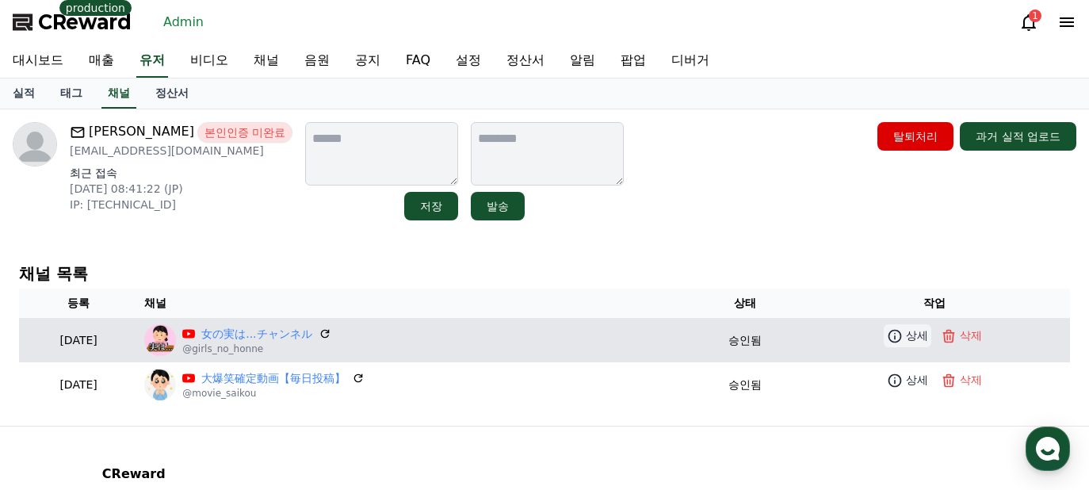
click at [902, 338] on icon at bounding box center [895, 335] width 13 height 13
